Goal: Information Seeking & Learning: Compare options

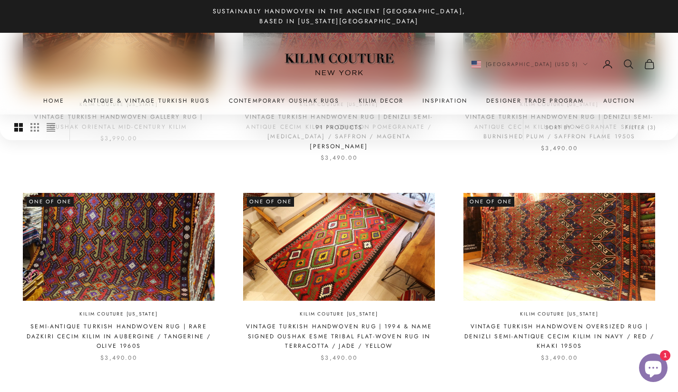
scroll to position [810, 0]
click at [571, 131] on span "Sort by" at bounding box center [563, 127] width 36 height 9
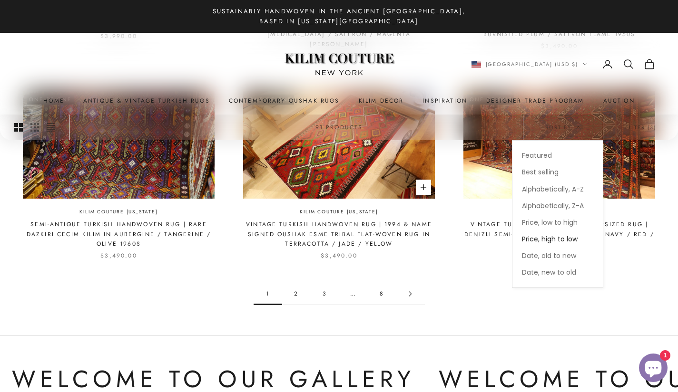
scroll to position [916, 0]
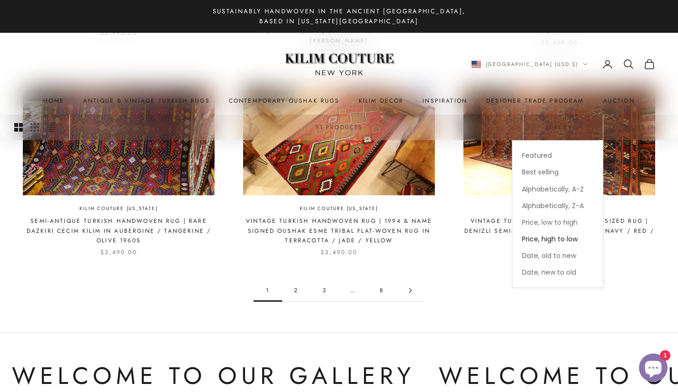
click at [300, 280] on link "2" at bounding box center [296, 290] width 29 height 21
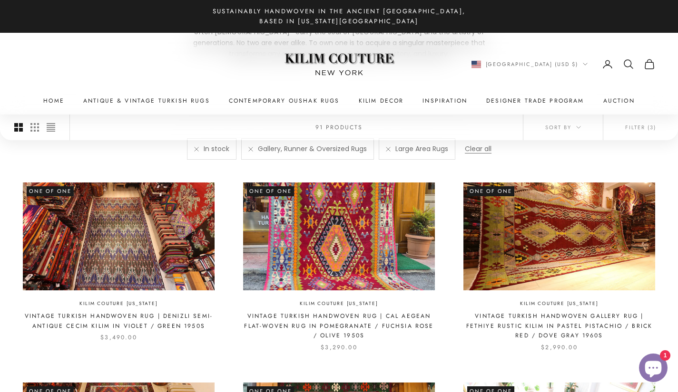
scroll to position [215, 0]
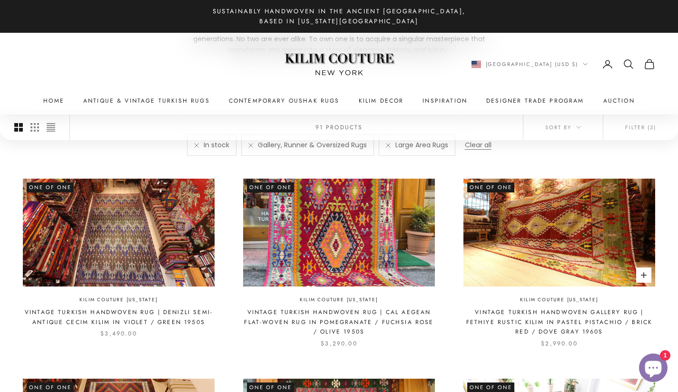
click at [573, 251] on img at bounding box center [559, 232] width 192 height 107
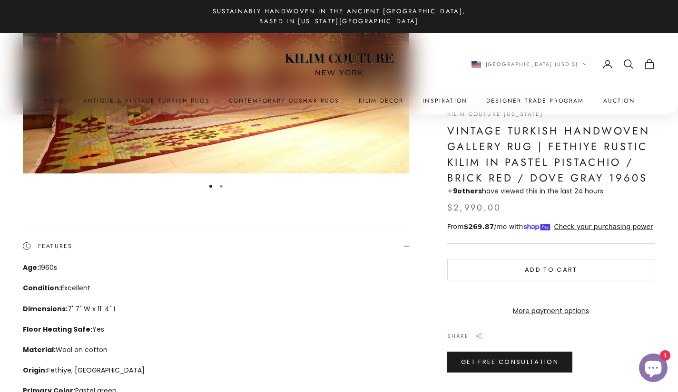
scroll to position [194, 0]
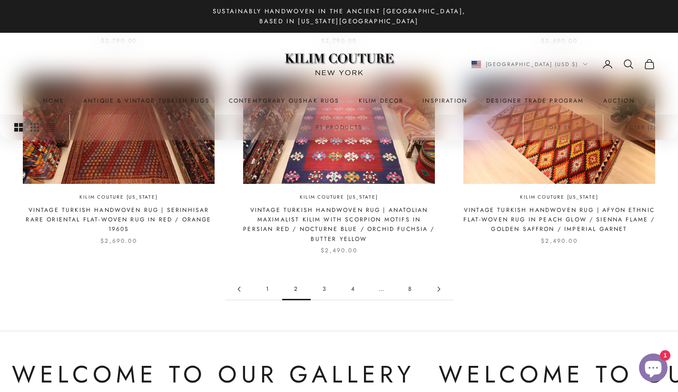
scroll to position [909, 0]
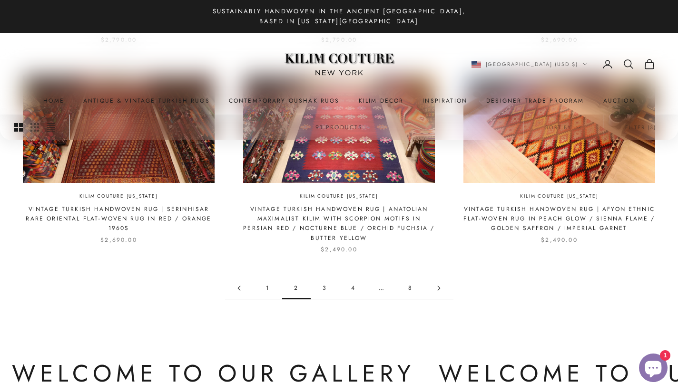
drag, startPoint x: 405, startPoint y: 281, endPoint x: 325, endPoint y: 286, distance: 80.6
click at [325, 286] on link "3" at bounding box center [325, 288] width 29 height 21
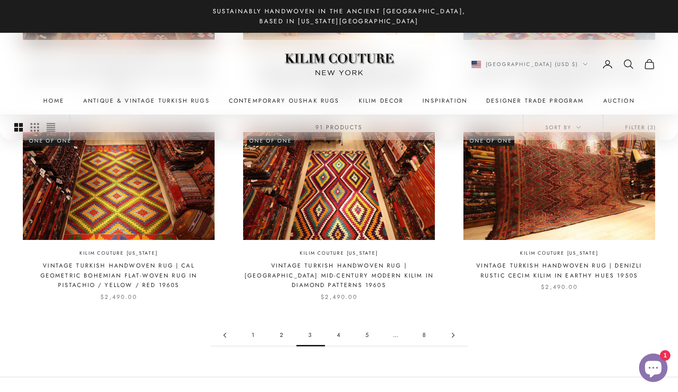
scroll to position [908, 0]
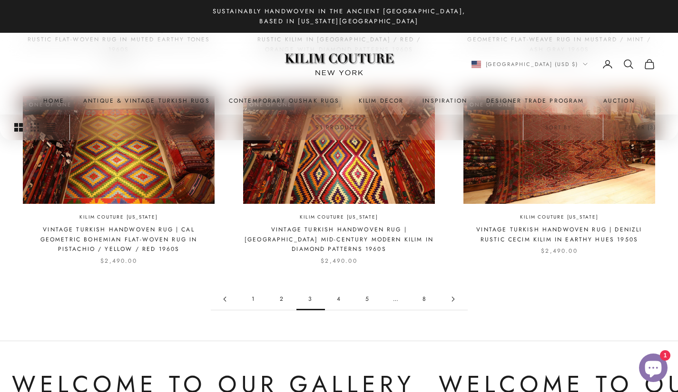
click at [338, 292] on link "4" at bounding box center [339, 299] width 29 height 21
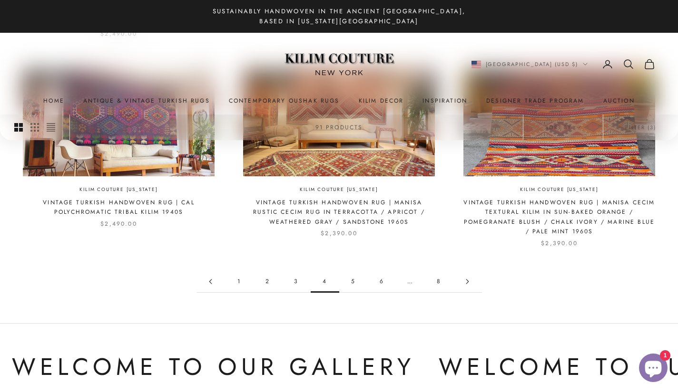
scroll to position [927, 0]
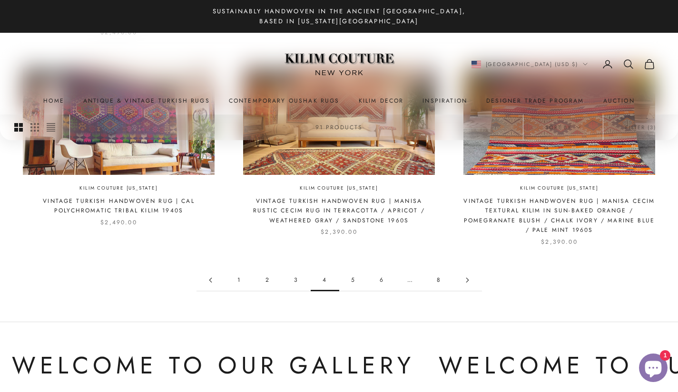
click at [352, 280] on link "5" at bounding box center [353, 280] width 29 height 21
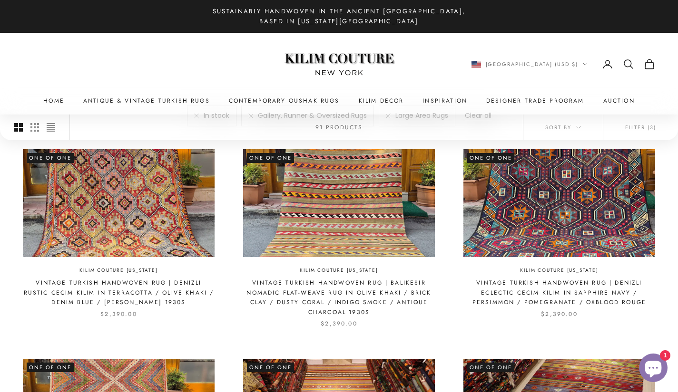
scroll to position [253, 0]
